Goal: Task Accomplishment & Management: Manage account settings

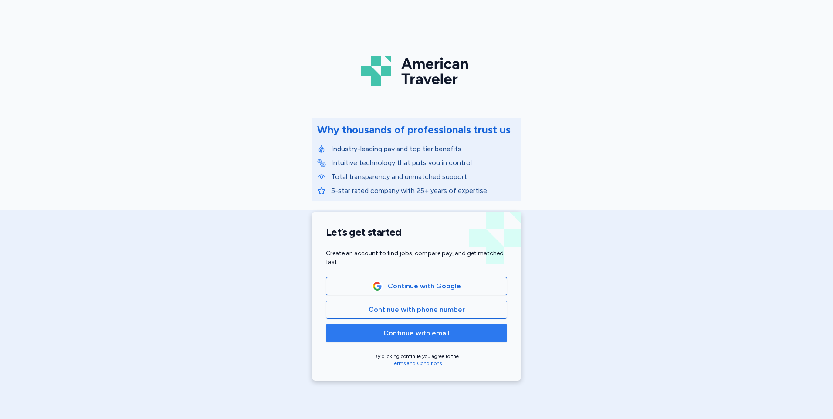
click at [438, 336] on span "Continue with email" at bounding box center [416, 333] width 66 height 10
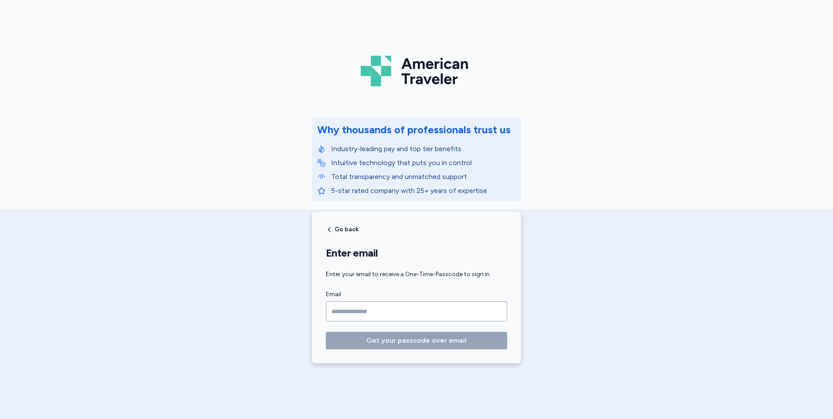
click at [425, 315] on input "Email" at bounding box center [416, 312] width 181 height 20
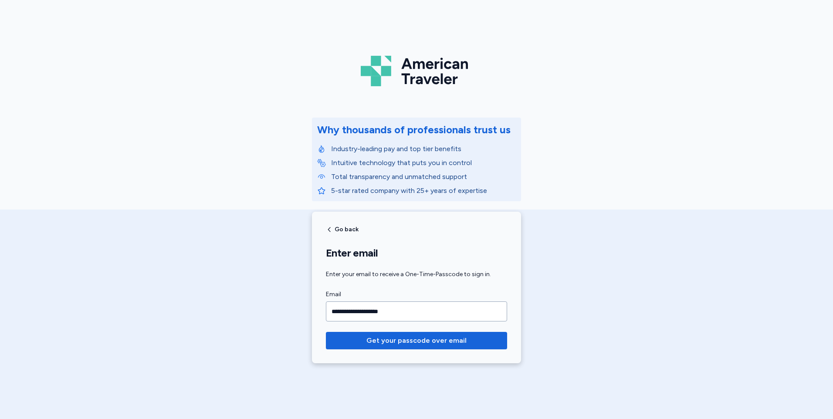
type input "**********"
click at [326, 332] on button "Get your passcode over email" at bounding box center [416, 340] width 181 height 17
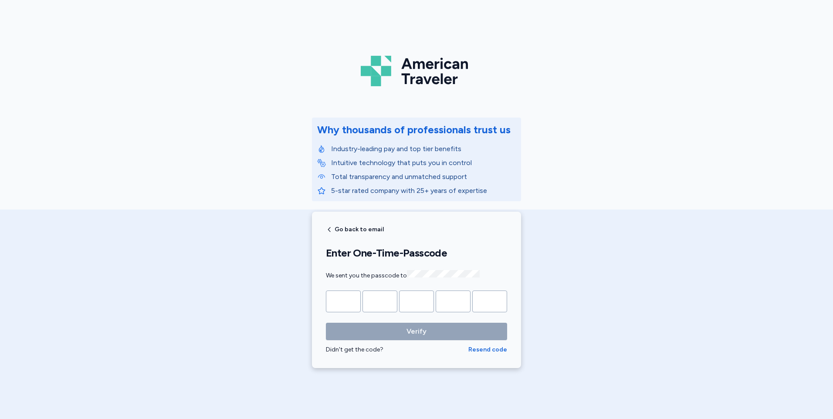
type input "*"
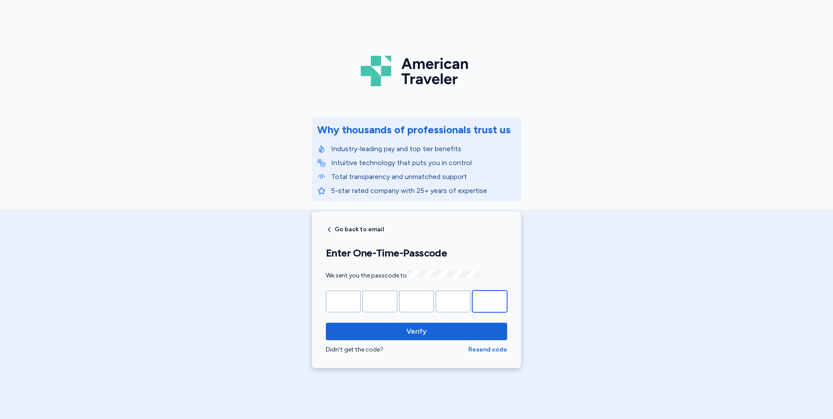
type input "*"
click at [326, 323] on button "Verify" at bounding box center [416, 331] width 181 height 17
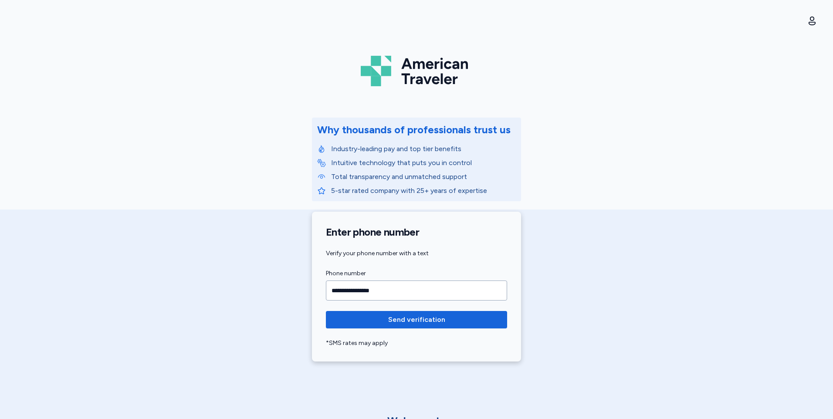
type input "**********"
click at [326, 311] on button "Send verification" at bounding box center [416, 319] width 181 height 17
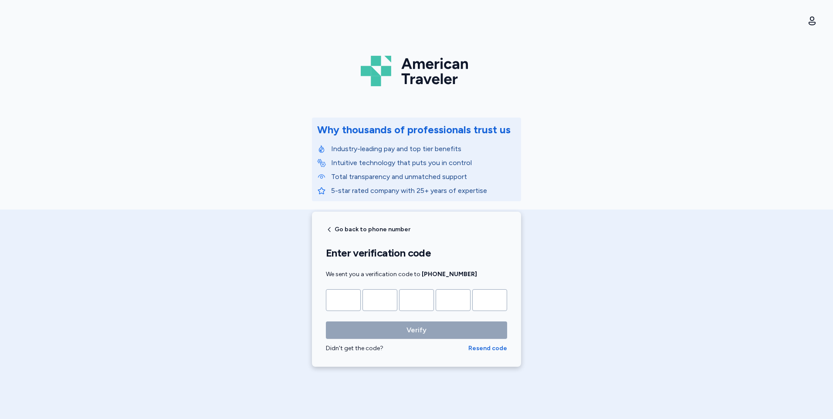
type input "*"
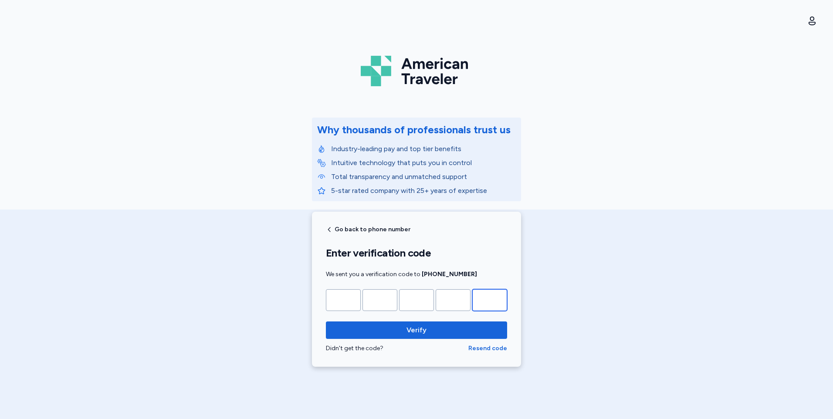
type input "*"
click at [326, 322] on button "Verify" at bounding box center [416, 330] width 181 height 17
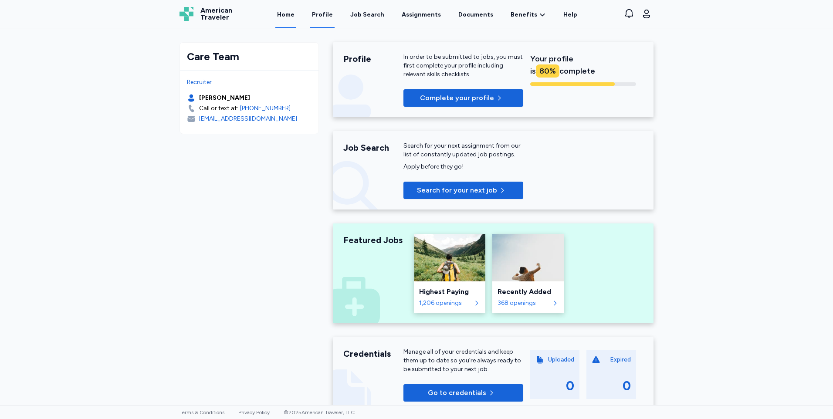
click at [326, 17] on link "Profile" at bounding box center [322, 14] width 24 height 27
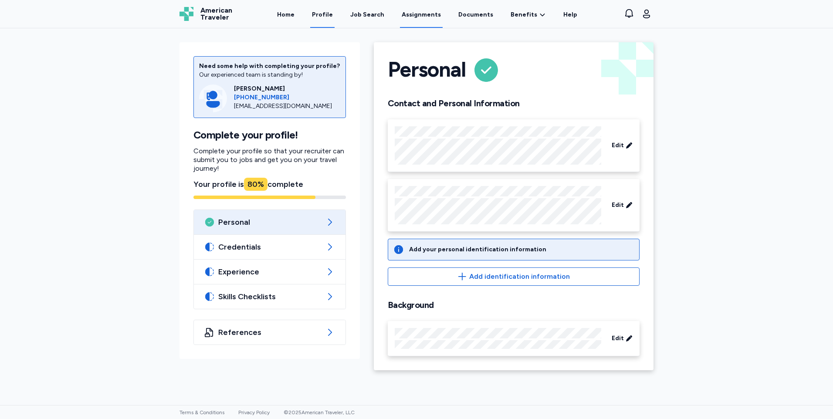
click at [422, 14] on link "Assignments" at bounding box center [421, 14] width 43 height 27
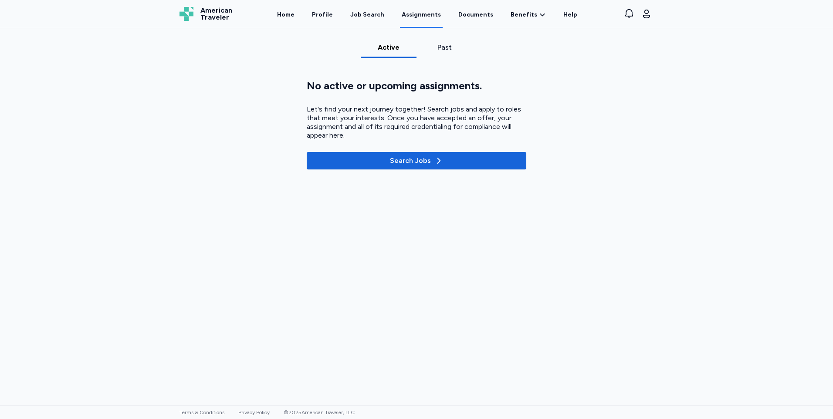
click at [454, 41] on div "Active Past No active or upcoming assignments. Let's find your next journey tog…" at bounding box center [416, 216] width 833 height 377
click at [450, 50] on div "Past" at bounding box center [444, 47] width 49 height 10
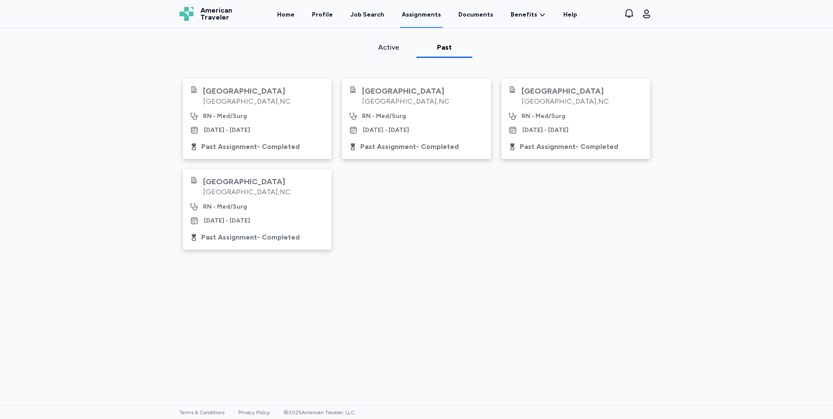
click at [259, 230] on div "Scotland Memorial Hospital Laurinburg , NC RN - Med/Surg Oct 25, 2021 - Jan 22,…" at bounding box center [257, 210] width 149 height 80
click at [240, 223] on div "Oct 25, 2021 - Jan 22, 2022" at bounding box center [227, 221] width 46 height 9
click at [515, 17] on span "Benefits" at bounding box center [524, 14] width 27 height 9
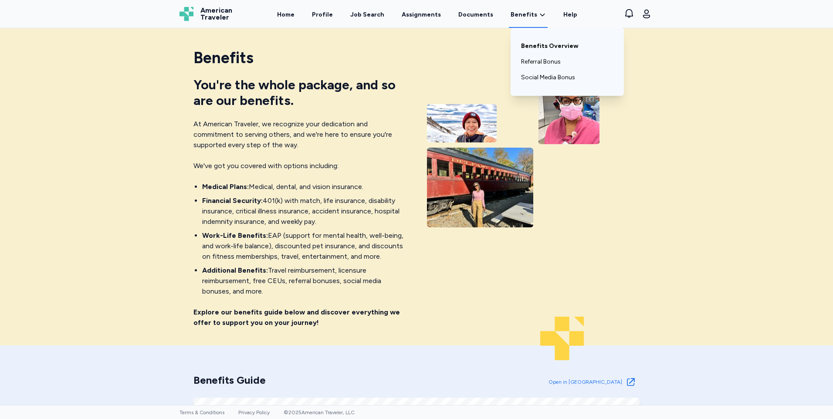
click at [530, 50] on link "Benefits Overview" at bounding box center [567, 46] width 92 height 16
click at [538, 19] on div "Benefits Benefits Overview Referral Bonus Social Media Bonus" at bounding box center [528, 14] width 39 height 27
click at [549, 47] on link "Benefits Overview" at bounding box center [567, 46] width 92 height 16
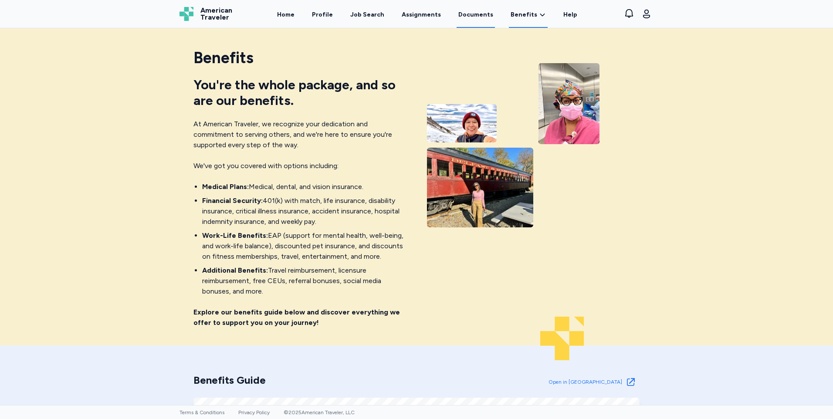
click at [471, 14] on link "Documents" at bounding box center [476, 14] width 38 height 27
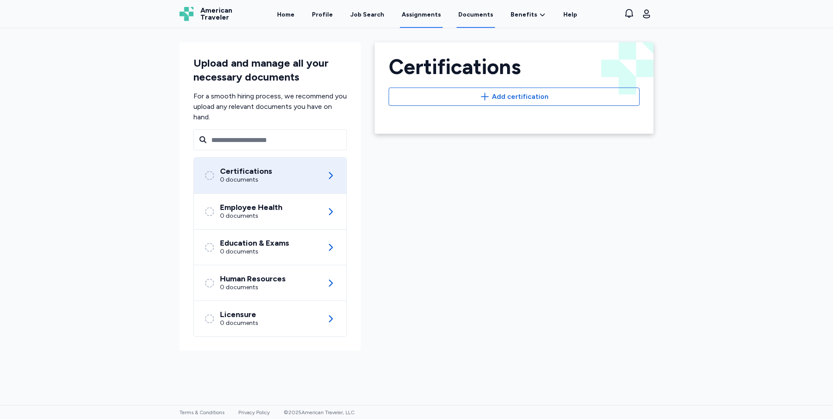
click at [424, 17] on link "Assignments" at bounding box center [421, 14] width 43 height 27
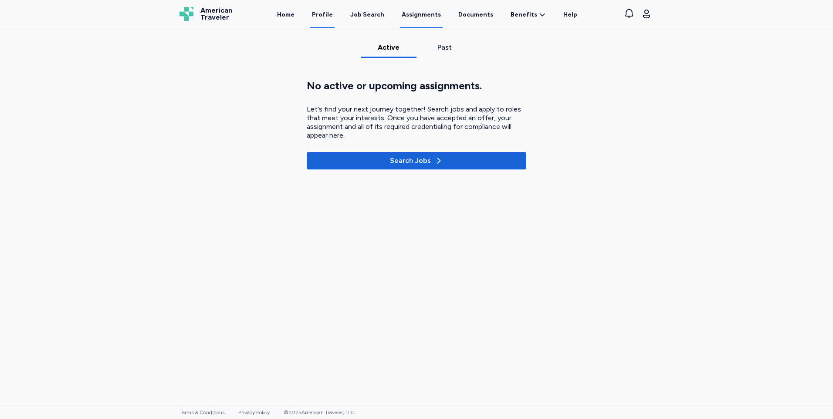
click at [324, 19] on link "Profile" at bounding box center [322, 14] width 24 height 27
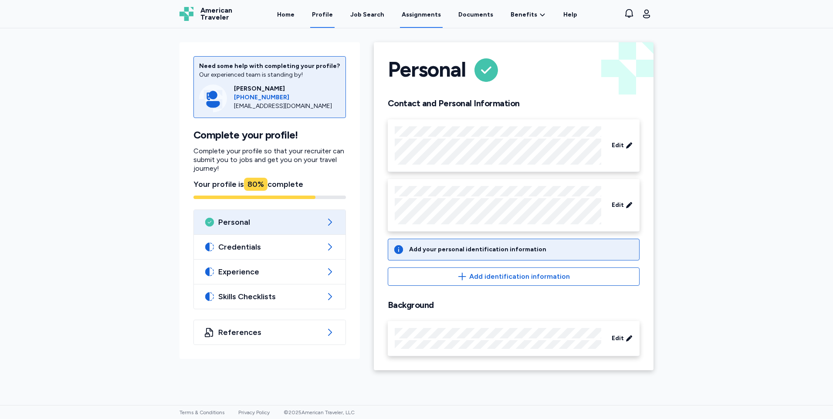
click at [427, 15] on link "Assignments" at bounding box center [421, 14] width 43 height 27
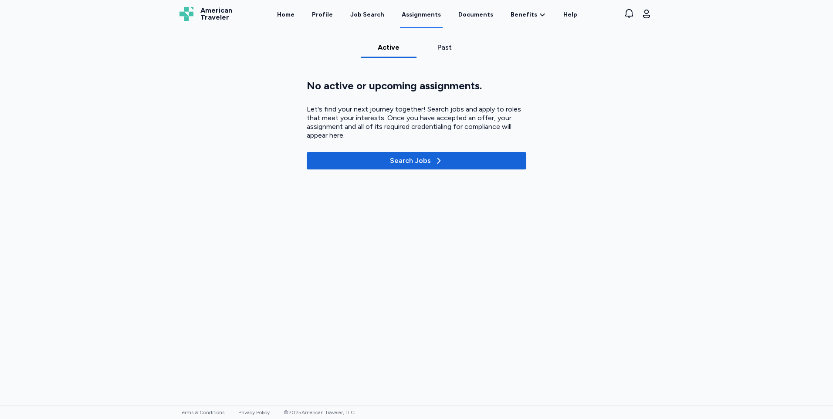
click at [430, 49] on div "Past" at bounding box center [444, 47] width 49 height 10
